Goal: Task Accomplishment & Management: Use online tool/utility

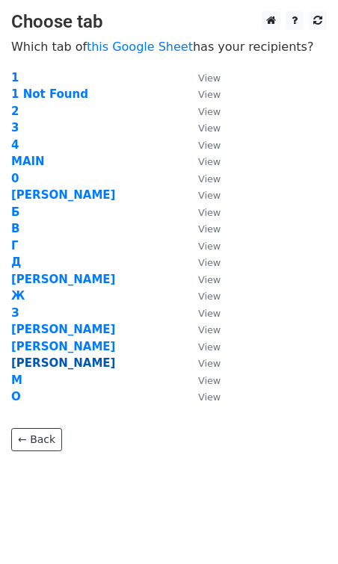
click at [15, 364] on strong "[PERSON_NAME]" at bounding box center [63, 362] width 104 height 13
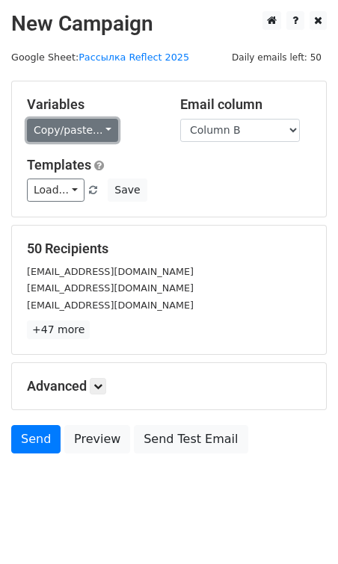
click at [81, 132] on link "Copy/paste..." at bounding box center [72, 130] width 91 height 23
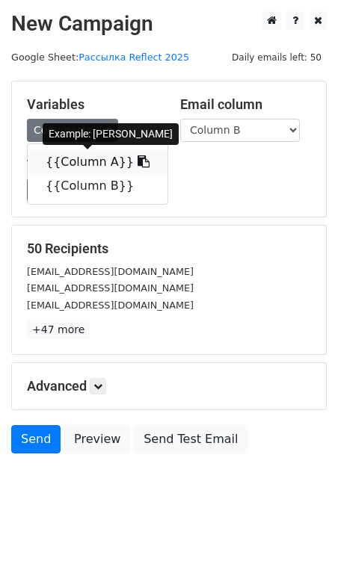
click at [81, 167] on link "{{Column A}}" at bounding box center [98, 162] width 140 height 24
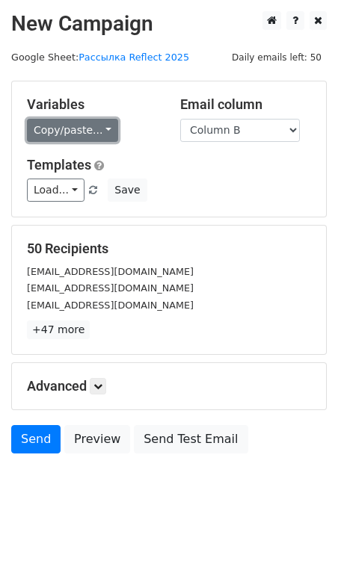
click at [87, 128] on link "Copy/paste..." at bounding box center [72, 130] width 91 height 23
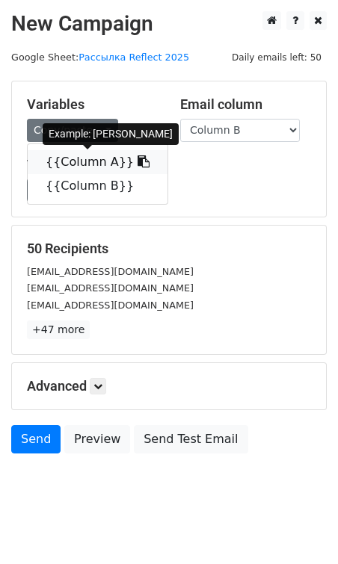
click at [83, 156] on link "{{Column A}}" at bounding box center [98, 162] width 140 height 24
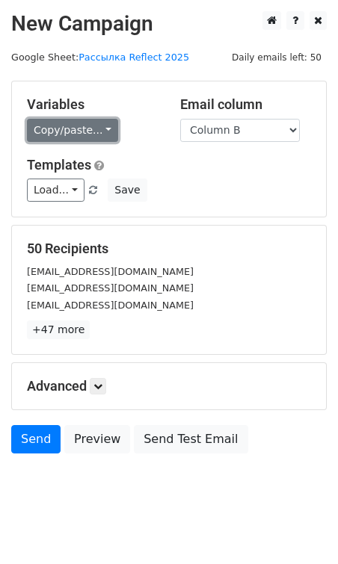
click at [90, 131] on link "Copy/paste..." at bounding box center [72, 130] width 91 height 23
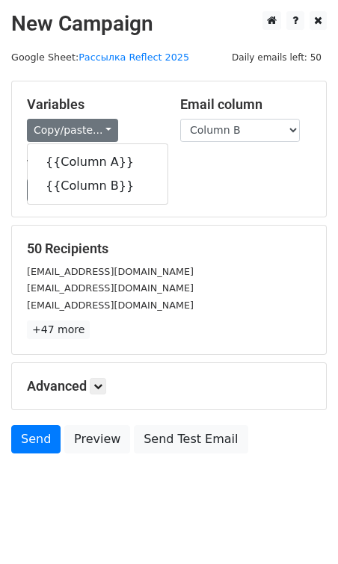
click at [135, 110] on h5 "Variables" at bounding box center [92, 104] width 131 height 16
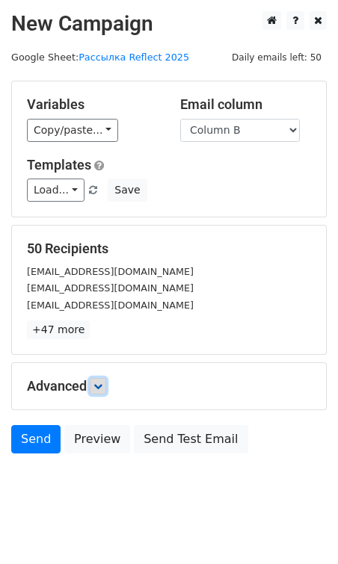
click at [99, 382] on icon at bounding box center [97, 386] width 9 height 9
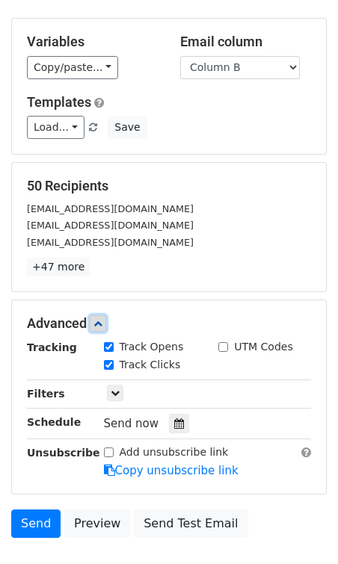
scroll to position [162, 0]
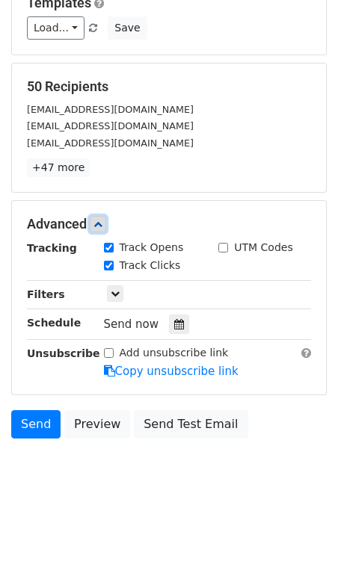
click at [97, 220] on icon at bounding box center [97, 224] width 9 height 9
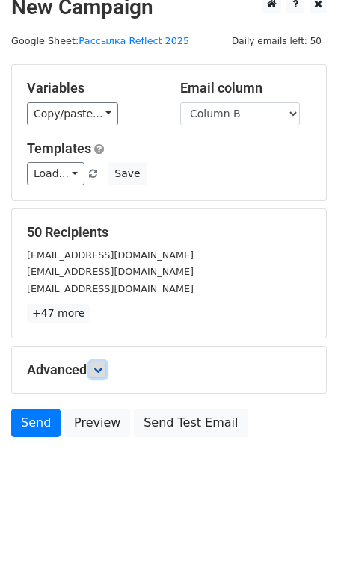
scroll to position [16, 0]
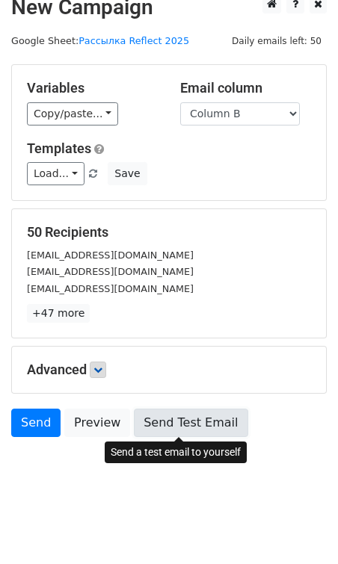
click at [181, 425] on link "Send Test Email" at bounding box center [191, 423] width 114 height 28
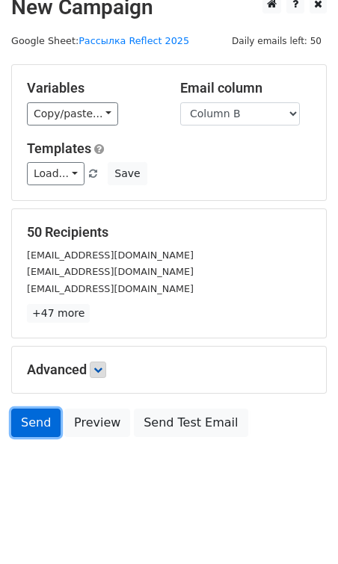
click at [46, 424] on link "Send" at bounding box center [35, 423] width 49 height 28
